Goal: Task Accomplishment & Management: Manage account settings

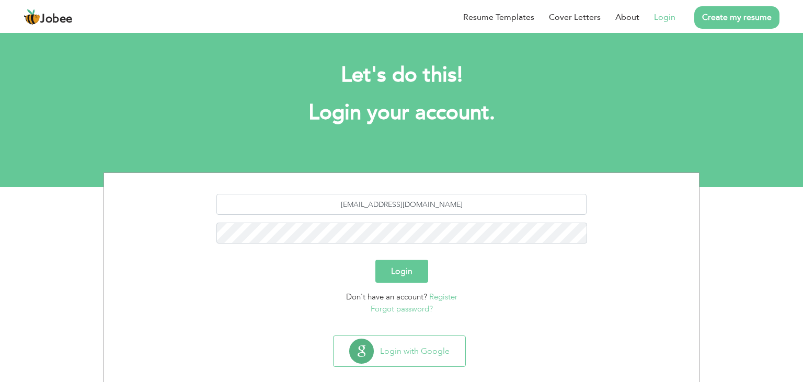
click at [410, 277] on button "Login" at bounding box center [402, 271] width 53 height 23
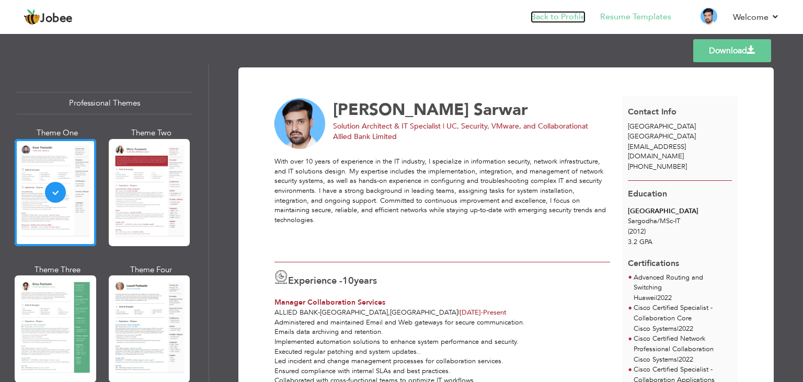
click at [560, 16] on link "Back to Profile" at bounding box center [558, 17] width 55 height 12
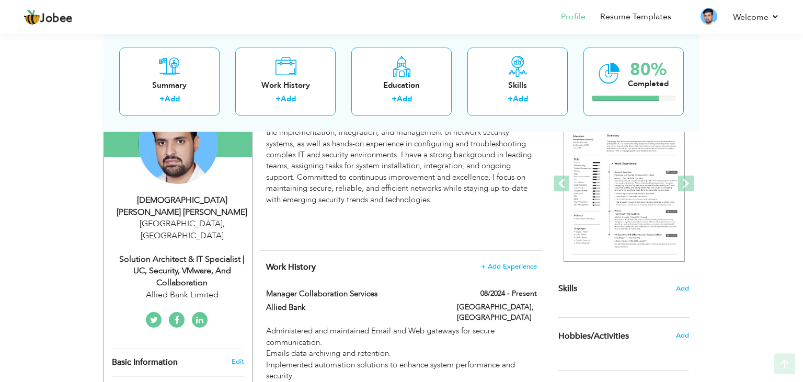
scroll to position [221, 0]
